Goal: Check status: Check status

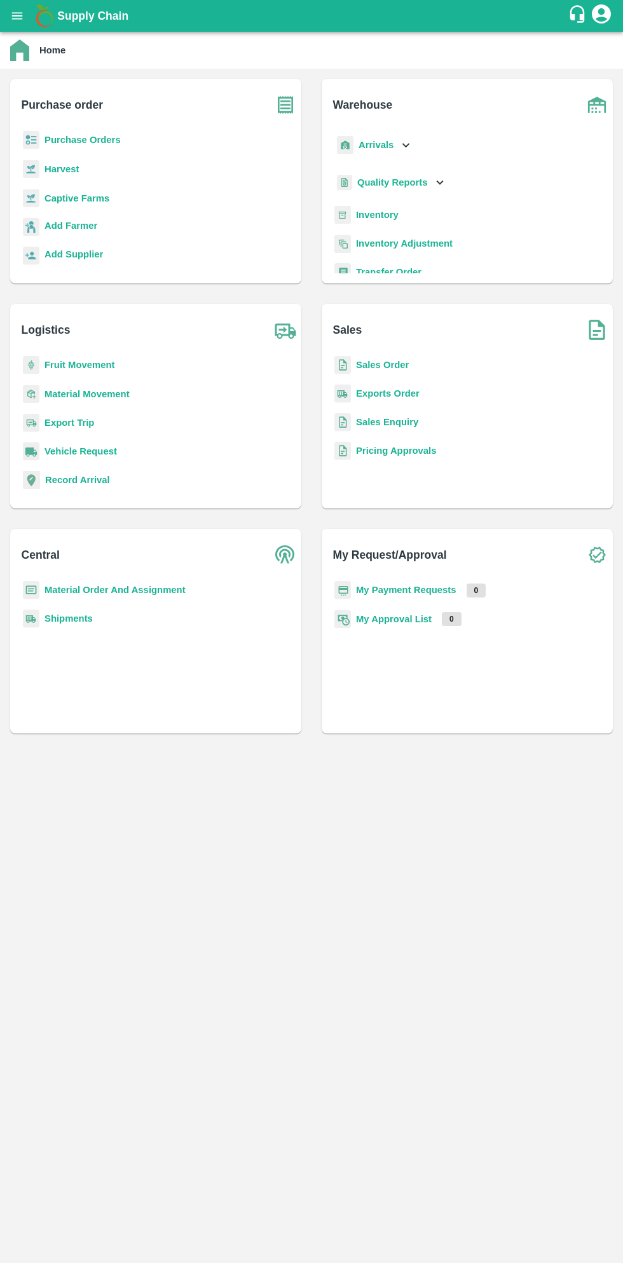
click at [17, 16] on icon "open drawer" at bounding box center [17, 15] width 11 height 7
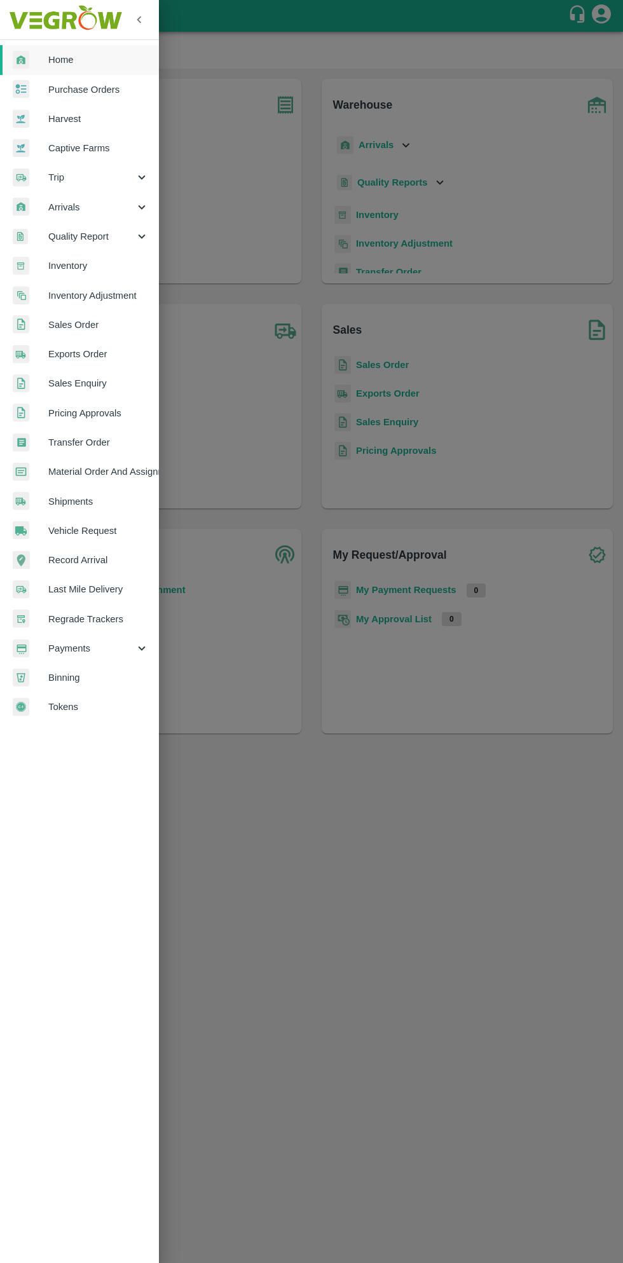
click at [139, 646] on icon at bounding box center [142, 648] width 14 height 14
click at [64, 664] on li "My Payment Requests" at bounding box center [84, 677] width 149 height 29
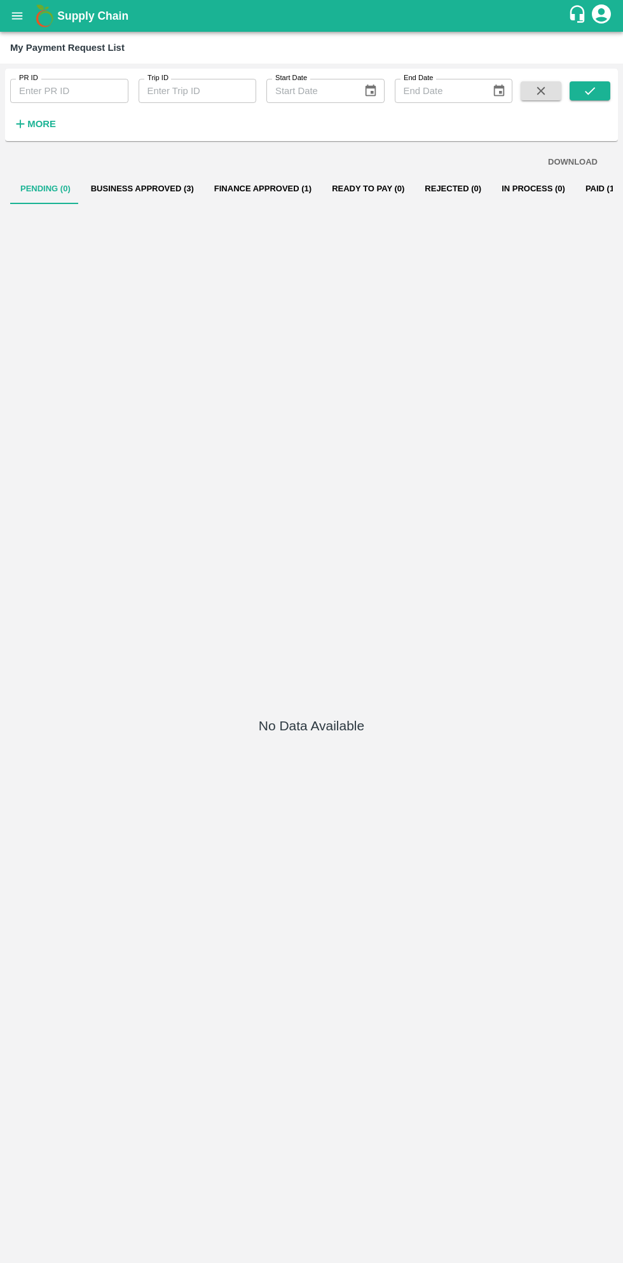
click at [287, 191] on button "Finance Approved (1)" at bounding box center [263, 189] width 118 height 31
